Goal: Complete application form

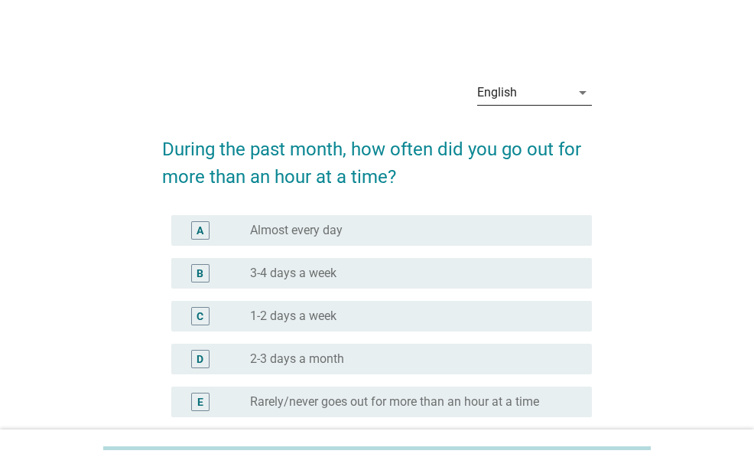
click at [547, 96] on div "English" at bounding box center [523, 92] width 93 height 24
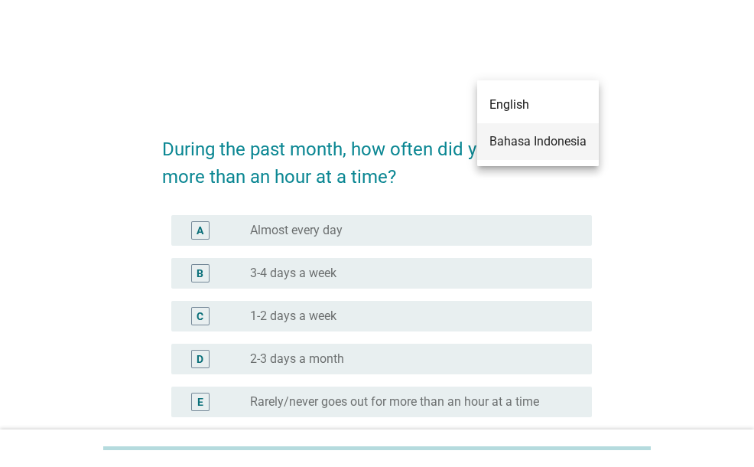
click at [541, 149] on div "Bahasa Indonesia" at bounding box center [538, 141] width 97 height 18
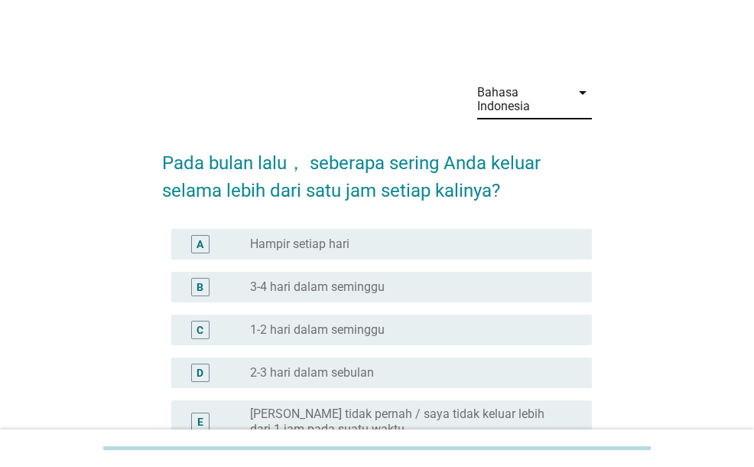
scroll to position [77, 0]
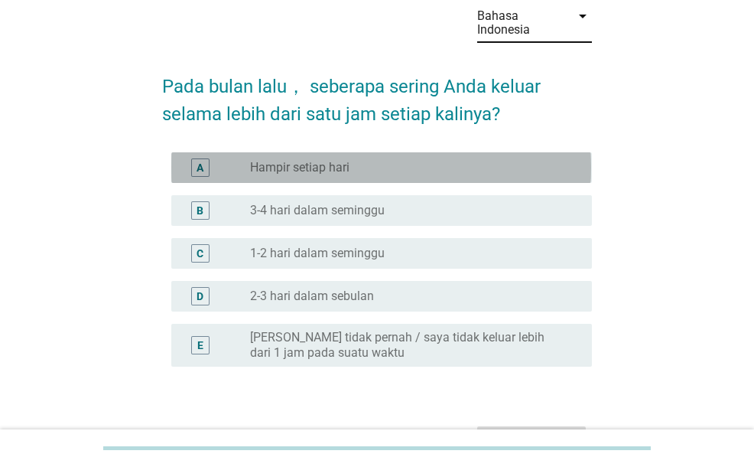
click at [306, 160] on label "Hampir setiap hari" at bounding box center [299, 167] width 99 height 15
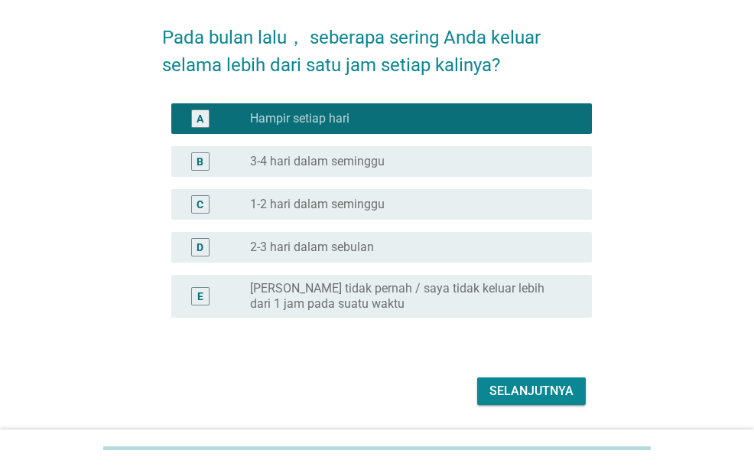
scroll to position [173, 0]
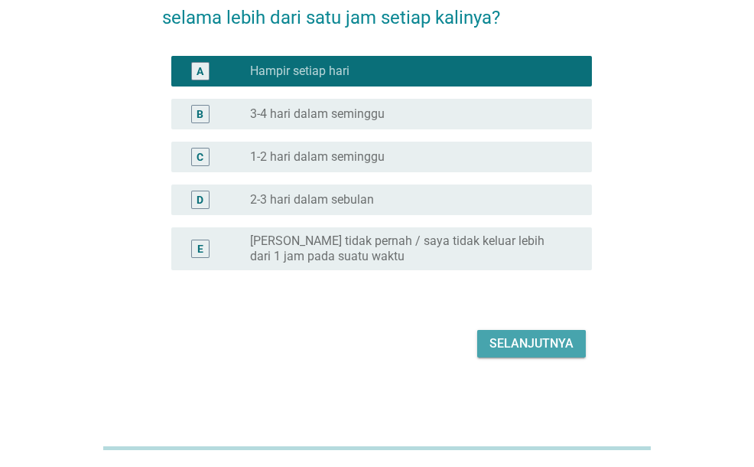
click at [510, 345] on div "Selanjutnya" at bounding box center [532, 343] width 84 height 18
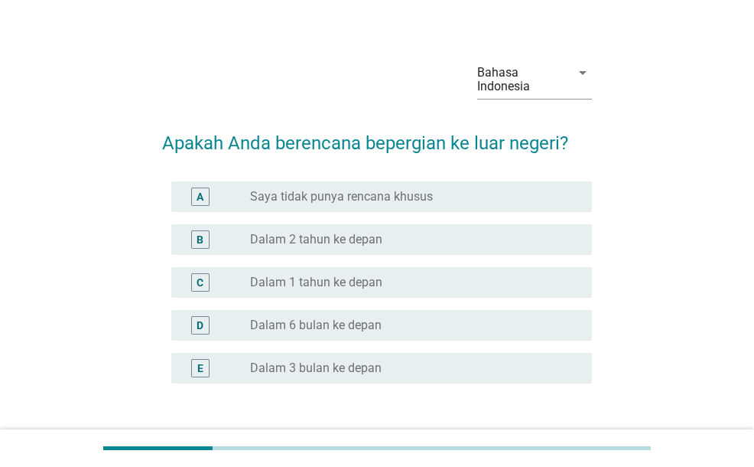
scroll to position [77, 0]
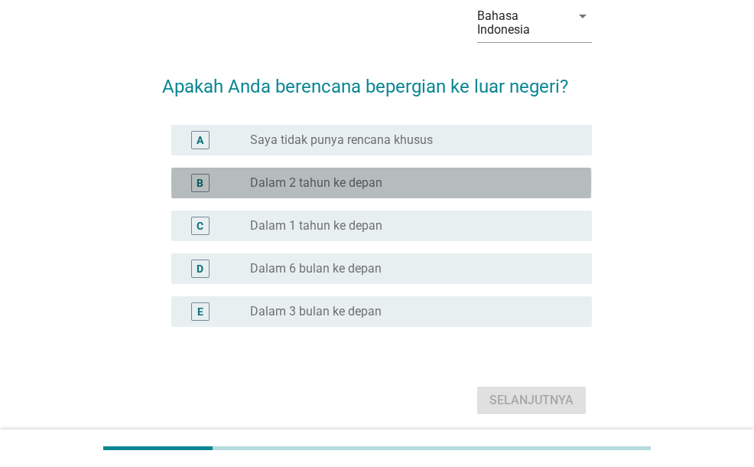
click at [365, 184] on label "Dalam 2 tahun ke depan" at bounding box center [316, 182] width 132 height 15
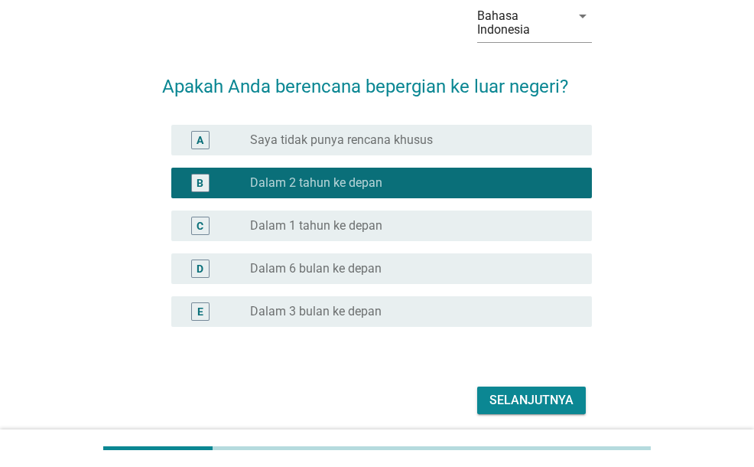
click at [510, 399] on div "Selanjutnya" at bounding box center [532, 400] width 84 height 18
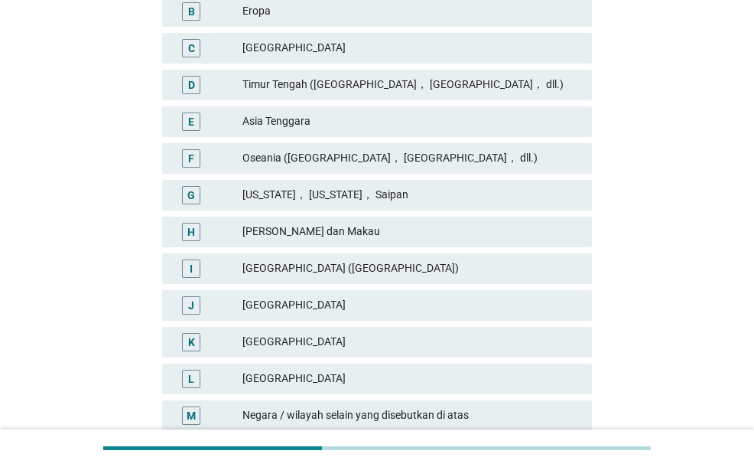
scroll to position [306, 0]
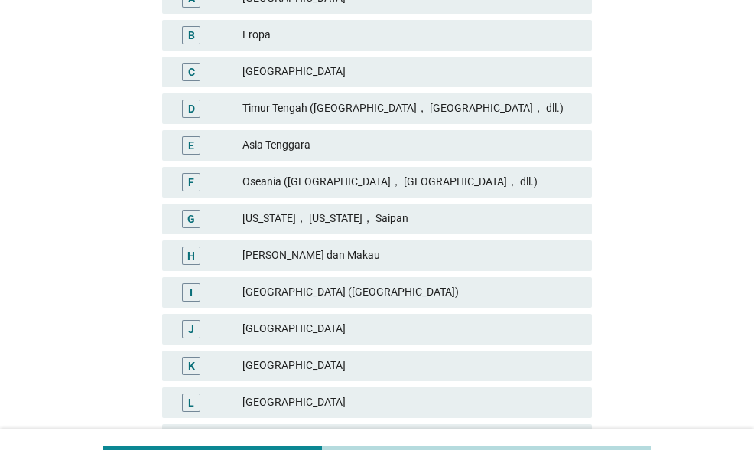
click at [426, 111] on div "Timur Tengah ([GEOGRAPHIC_DATA]， [GEOGRAPHIC_DATA]， dll.)" at bounding box center [411, 108] width 337 height 18
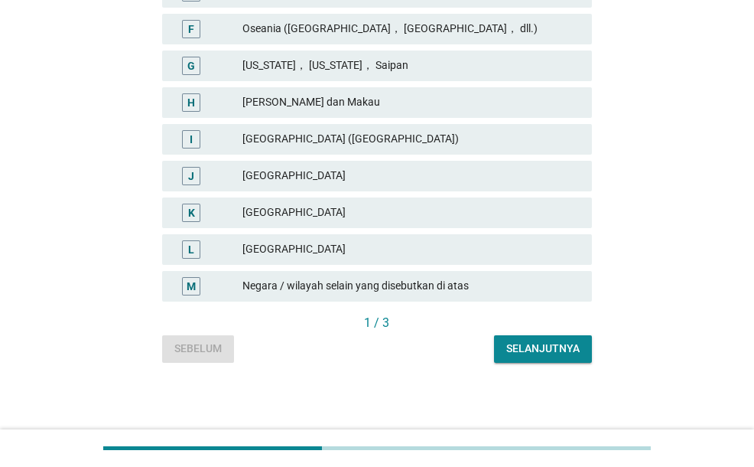
scroll to position [460, 0]
click at [539, 357] on button "Selanjutnya" at bounding box center [543, 348] width 98 height 28
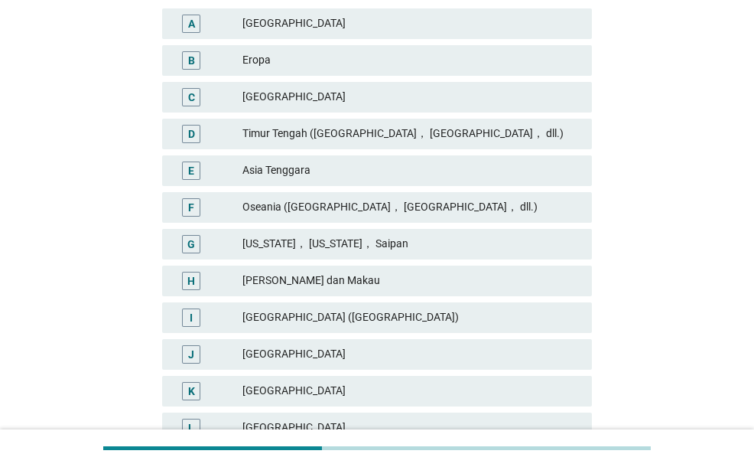
scroll to position [306, 0]
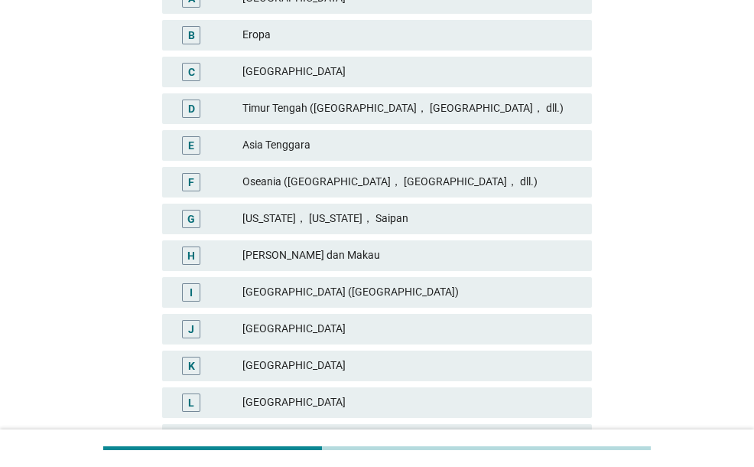
click at [422, 108] on div "Timur Tengah ([GEOGRAPHIC_DATA]， [GEOGRAPHIC_DATA]， dll.)" at bounding box center [411, 108] width 337 height 18
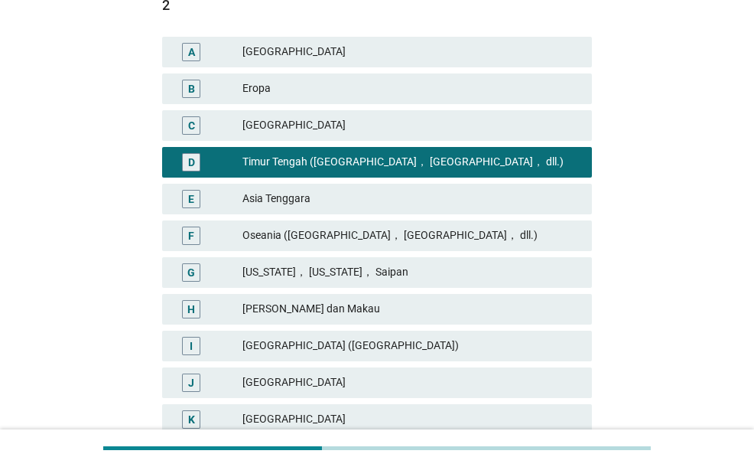
scroll to position [230, 0]
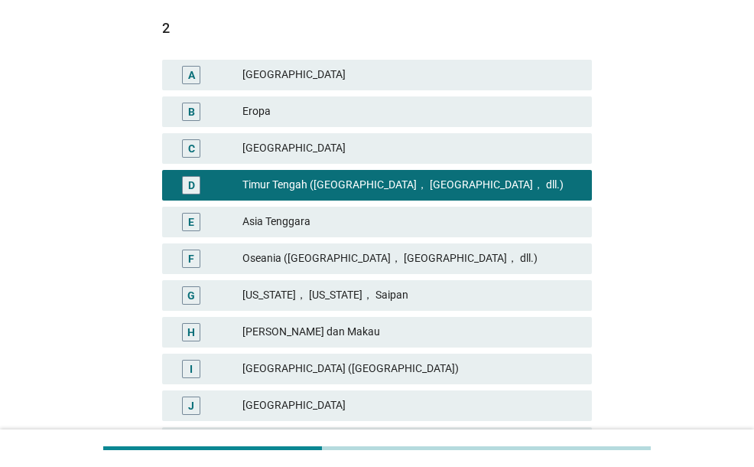
click at [308, 109] on div "Eropa" at bounding box center [411, 112] width 337 height 18
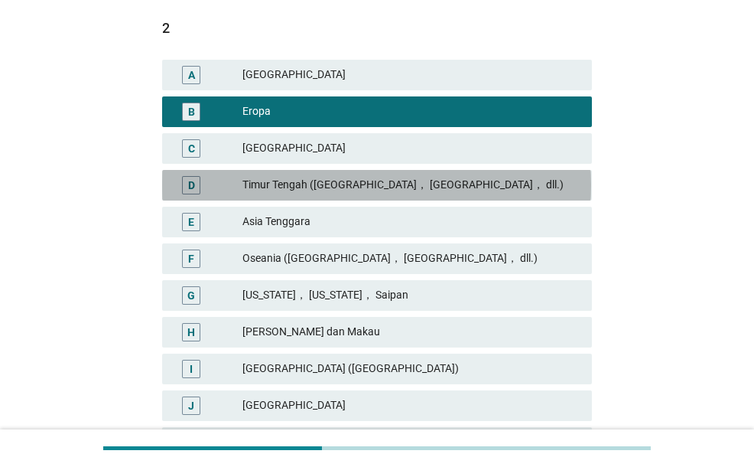
click at [425, 185] on div "Timur Tengah ([GEOGRAPHIC_DATA]， [GEOGRAPHIC_DATA]， dll.)" at bounding box center [411, 185] width 337 height 18
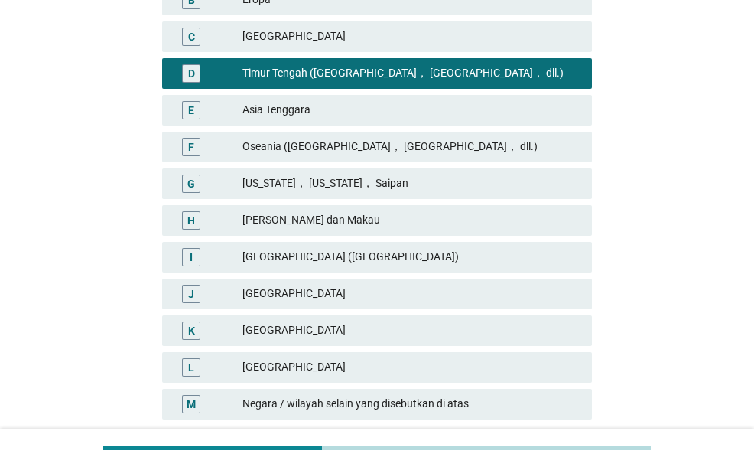
scroll to position [460, 0]
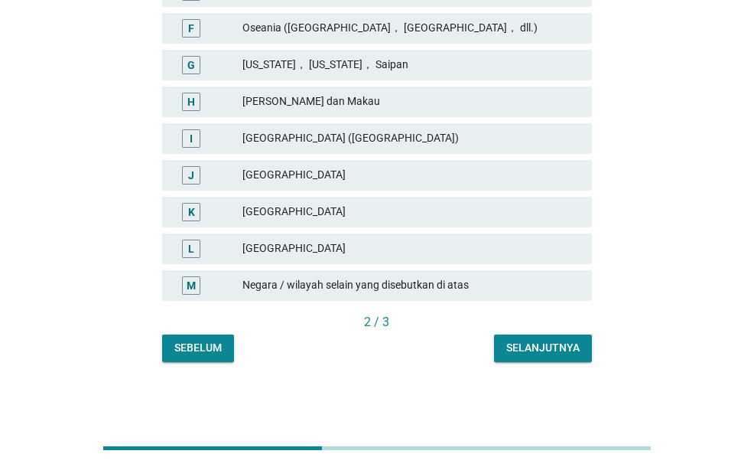
click at [555, 350] on div "Selanjutnya" at bounding box center [543, 348] width 73 height 16
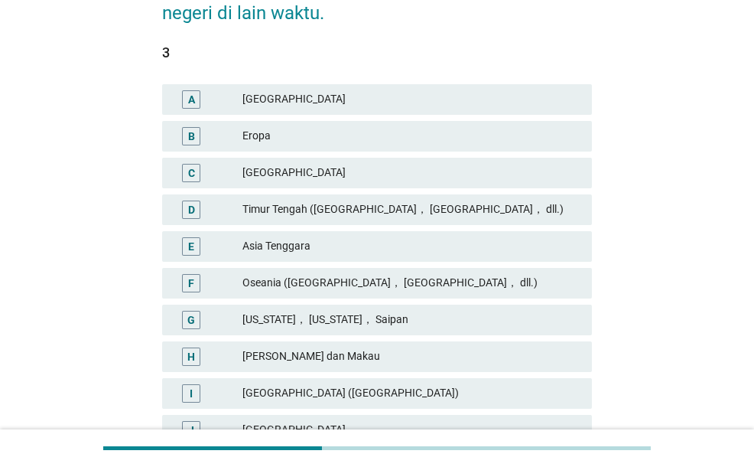
scroll to position [230, 0]
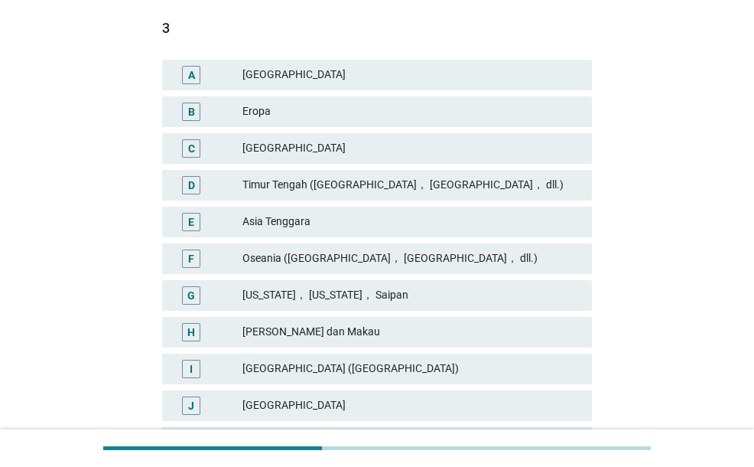
click at [442, 182] on div "Timur Tengah ([GEOGRAPHIC_DATA]， [GEOGRAPHIC_DATA]， dll.)" at bounding box center [411, 185] width 337 height 18
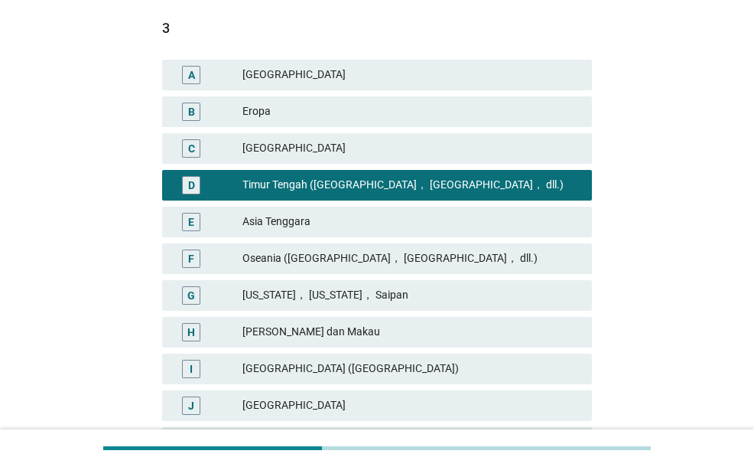
click at [430, 116] on div "Eropa" at bounding box center [411, 112] width 337 height 18
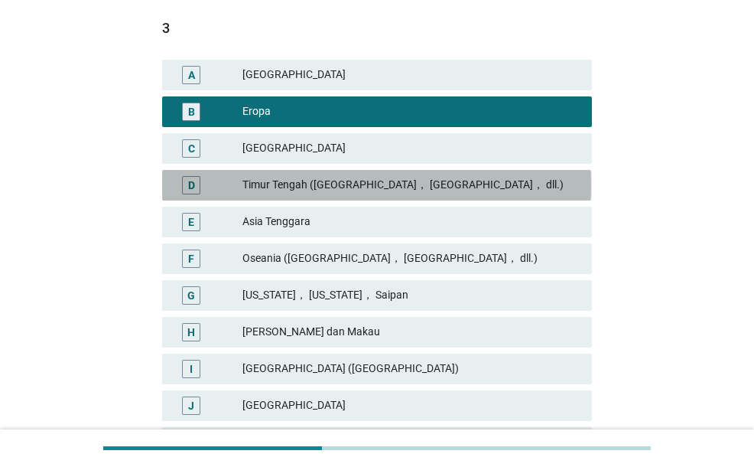
click at [427, 182] on div "Timur Tengah ([GEOGRAPHIC_DATA]， [GEOGRAPHIC_DATA]， dll.)" at bounding box center [411, 185] width 337 height 18
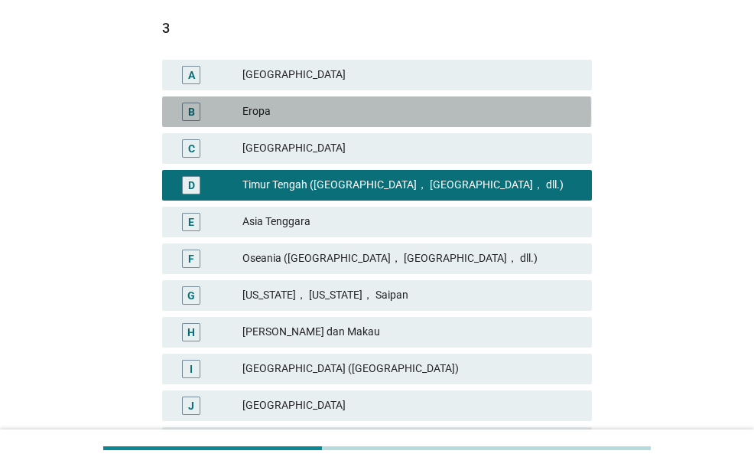
click at [348, 117] on div "Eropa" at bounding box center [411, 112] width 337 height 18
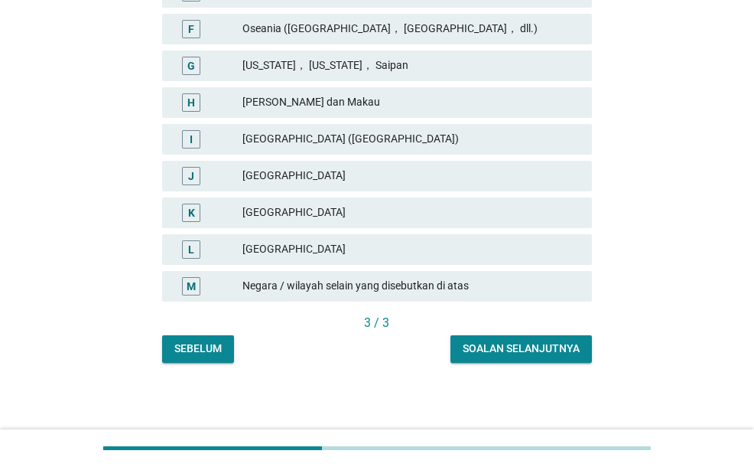
scroll to position [460, 0]
click at [481, 343] on div "Soalan selanjutnya" at bounding box center [521, 348] width 117 height 16
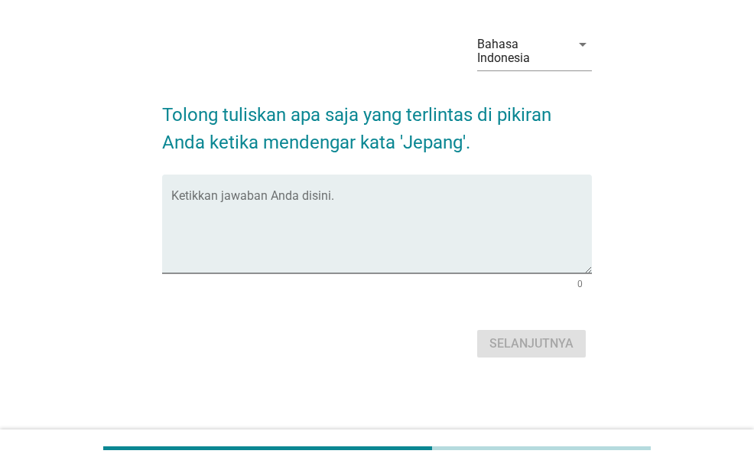
scroll to position [0, 0]
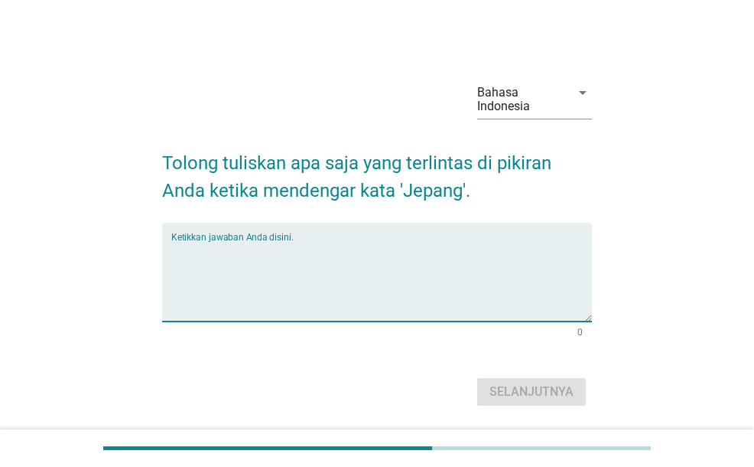
drag, startPoint x: 454, startPoint y: 305, endPoint x: 456, endPoint y: 280, distance: 25.4
click at [454, 305] on textarea "Ketikkan jawaban Anda disini." at bounding box center [381, 281] width 420 height 80
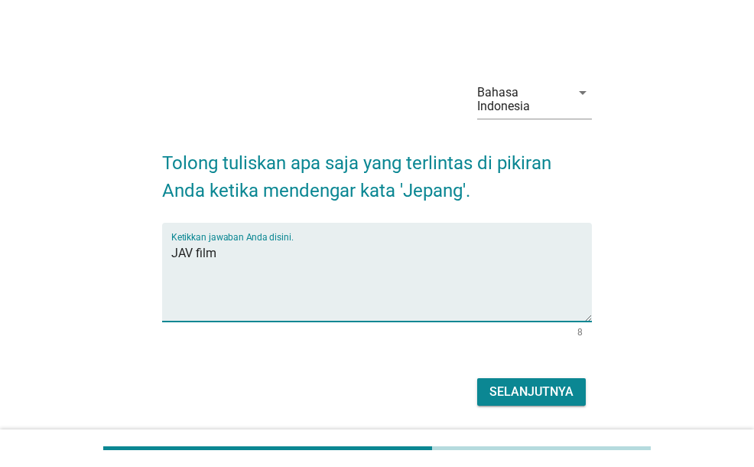
type textarea "JAV film"
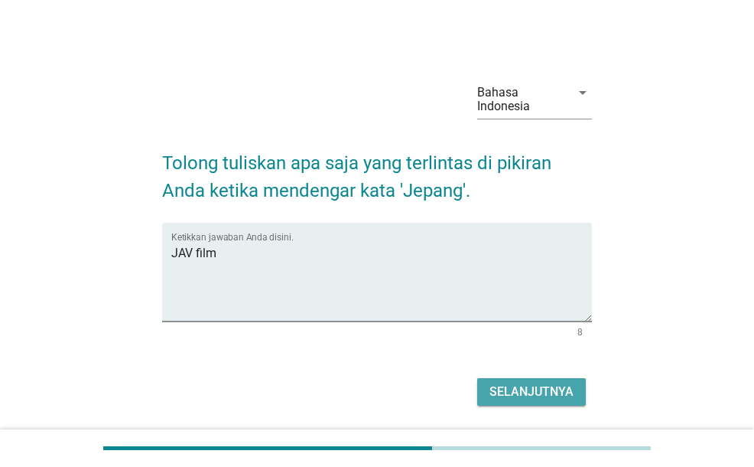
click at [528, 402] on button "Selanjutnya" at bounding box center [531, 392] width 109 height 28
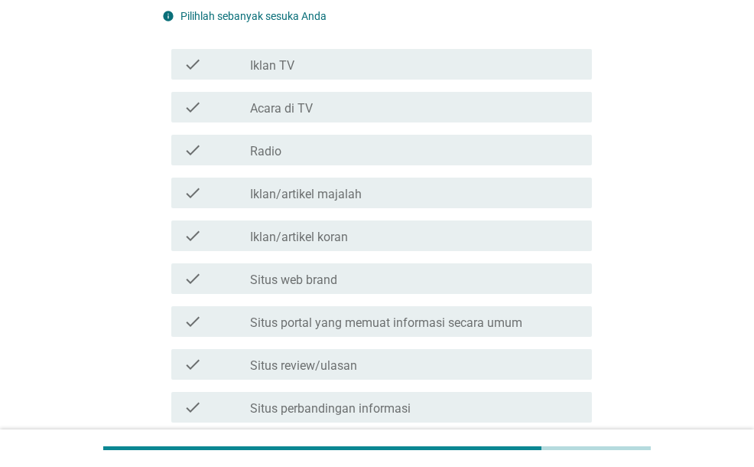
scroll to position [383, 0]
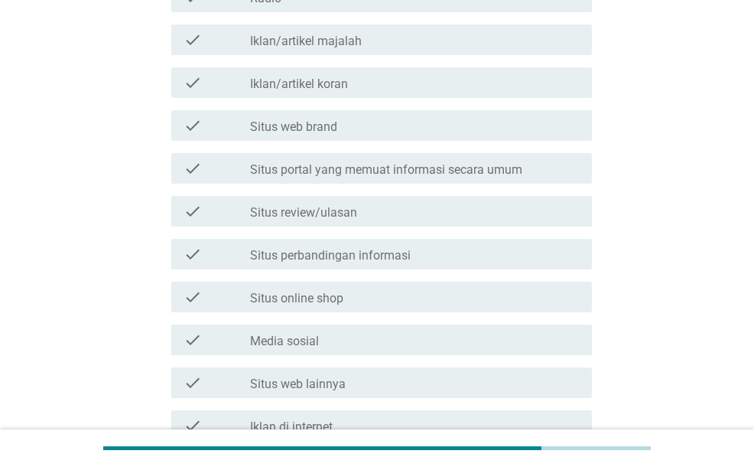
click at [468, 168] on label "Situs portal yang memuat informasi secara umum" at bounding box center [386, 169] width 272 height 15
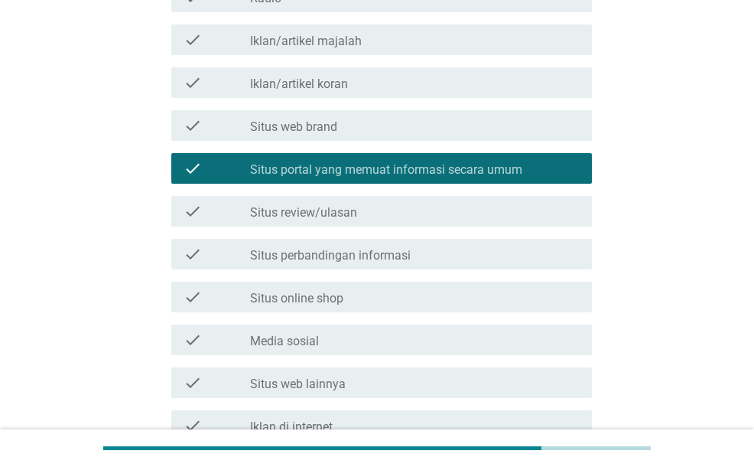
click at [410, 207] on div "check_box_outline_blank Situs review/ulasan" at bounding box center [415, 211] width 330 height 18
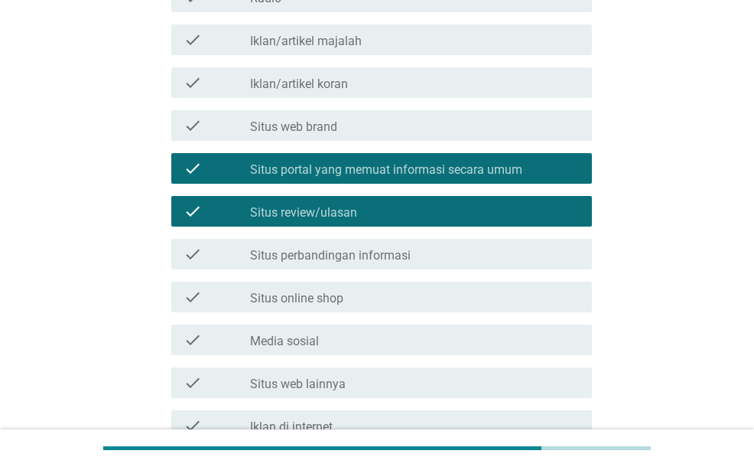
click at [440, 336] on div "check_box_outline_blank Media sosial" at bounding box center [415, 340] width 330 height 18
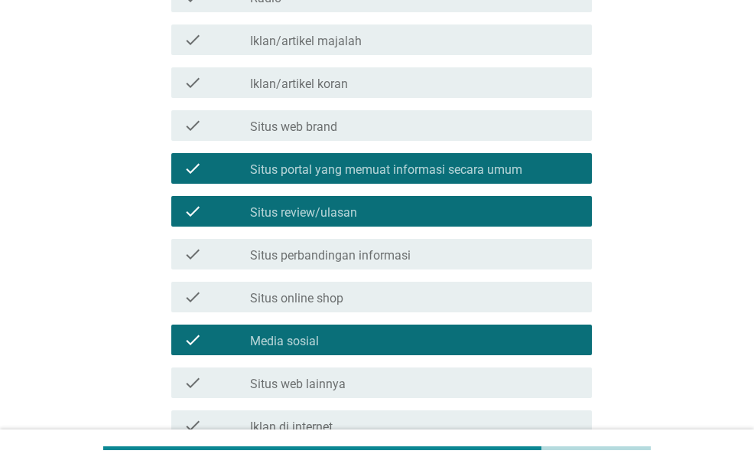
scroll to position [621, 0]
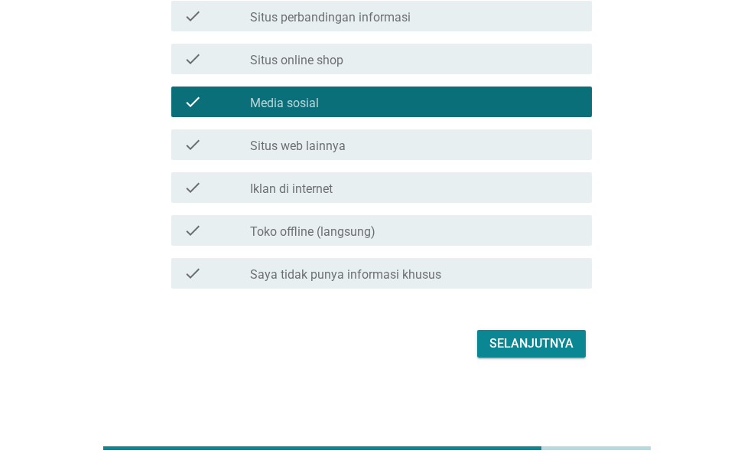
click at [517, 340] on div "Selanjutnya" at bounding box center [532, 343] width 84 height 18
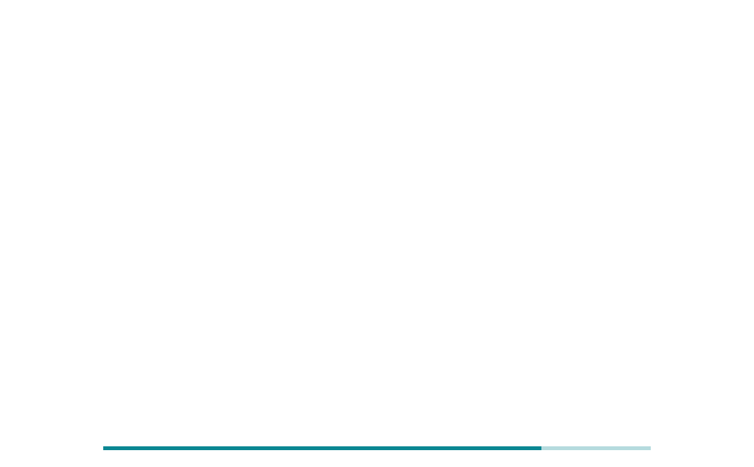
scroll to position [0, 0]
